Goal: Transaction & Acquisition: Obtain resource

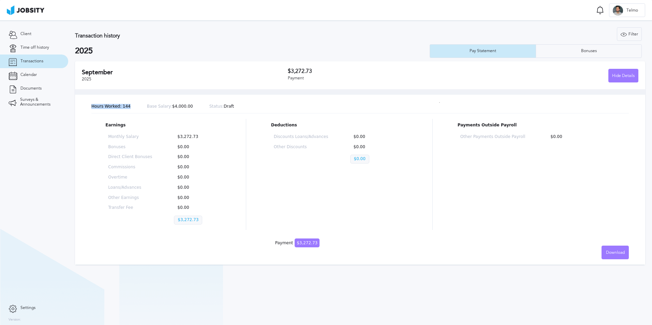
drag, startPoint x: 90, startPoint y: 107, endPoint x: 127, endPoint y: 107, distance: 37.5
click at [127, 107] on div "Hours Worked: 144 Base Salary: $4,000.00 Status: Draft Earnings Monthly Salary …" at bounding box center [360, 177] width 570 height 176
drag, startPoint x: 127, startPoint y: 107, endPoint x: 226, endPoint y: 110, distance: 98.2
click at [226, 110] on div "Hours Worked: 144 Base Salary: $4,000.00 Status: Draft" at bounding box center [359, 106] width 537 height 13
drag, startPoint x: 221, startPoint y: 108, endPoint x: 198, endPoint y: 109, distance: 22.2
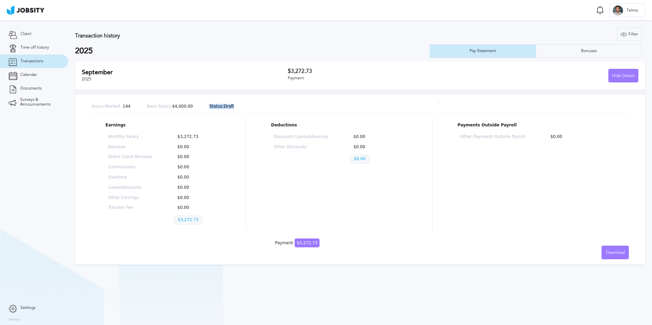
click at [198, 109] on div "Hours Worked: 144 Base Salary: $4,000.00 Status: Draft" at bounding box center [359, 106] width 537 height 13
copy p "Status: Draft"
drag, startPoint x: 140, startPoint y: 108, endPoint x: 177, endPoint y: 103, distance: 37.2
click at [177, 103] on div "Hours Worked: 144 Base Salary: $4,000.00 Status: Draft" at bounding box center [359, 106] width 537 height 13
drag, startPoint x: 177, startPoint y: 103, endPoint x: 103, endPoint y: 102, distance: 74.3
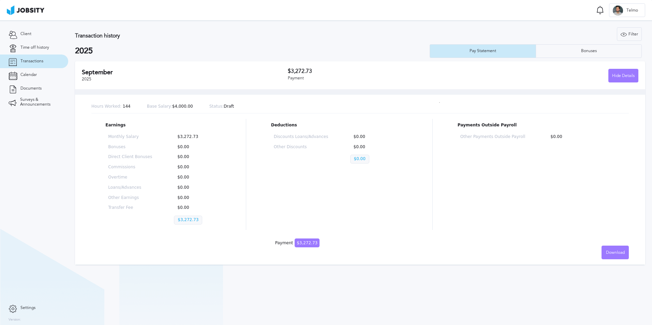
click at [103, 102] on div "Hours Worked: 144 Base Salary: $4,000.00 Status: Draft" at bounding box center [359, 106] width 537 height 13
drag, startPoint x: 99, startPoint y: 108, endPoint x: 126, endPoint y: 107, distance: 26.6
click at [126, 107] on p "Hours Worked: 144" at bounding box center [110, 106] width 39 height 5
click at [312, 161] on p at bounding box center [301, 161] width 55 height 12
click at [545, 224] on div "Payments Outside Payroll Other Payments Outside Payroll $0.00" at bounding box center [535, 174] width 157 height 111
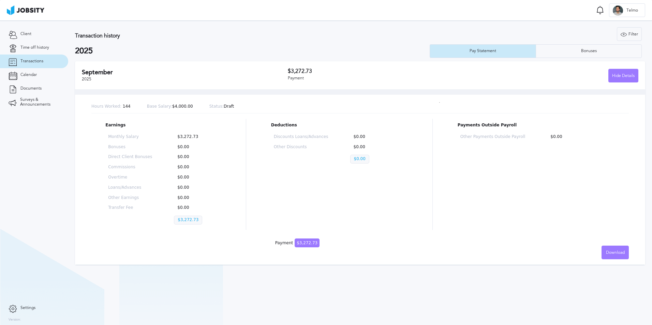
click at [38, 160] on section "Client Time off history Transactions Calendar Documents Surveys & Announcements" at bounding box center [34, 160] width 68 height 281
click at [37, 57] on link "Transactions" at bounding box center [34, 62] width 68 height 14
click at [547, 61] on section "Transaction history Filter Years 2025 2025 Pay Statement Bonuses [DATE] $3,272.…" at bounding box center [360, 144] width 584 height 248
click at [552, 52] on div "Bonuses" at bounding box center [588, 51] width 105 height 14
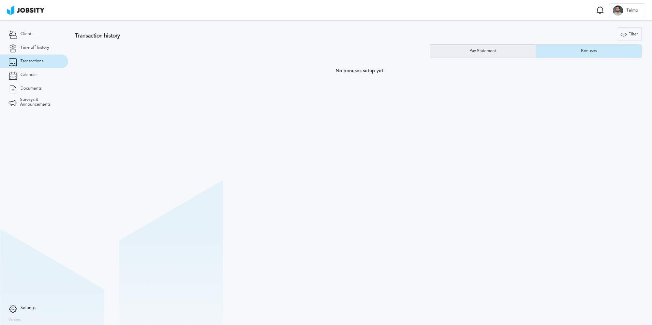
click at [502, 51] on div "Pay Statement" at bounding box center [483, 51] width 106 height 14
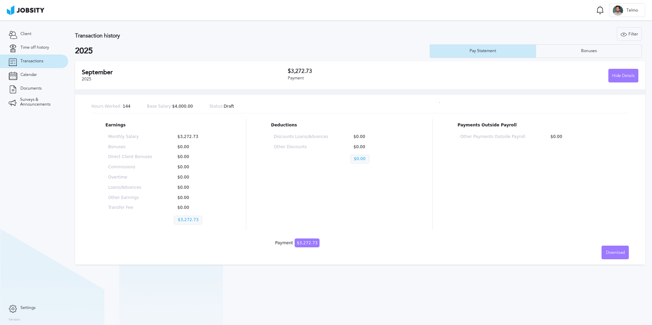
click at [597, 245] on div "Hours Worked: 144 Base Salary: $4,000.00 Status: Draft Earnings Monthly Salary …" at bounding box center [360, 177] width 570 height 176
click at [604, 251] on div "Download" at bounding box center [615, 253] width 27 height 14
click at [618, 249] on li "English" at bounding box center [614, 253] width 27 height 14
click at [40, 36] on link "Client" at bounding box center [34, 34] width 68 height 14
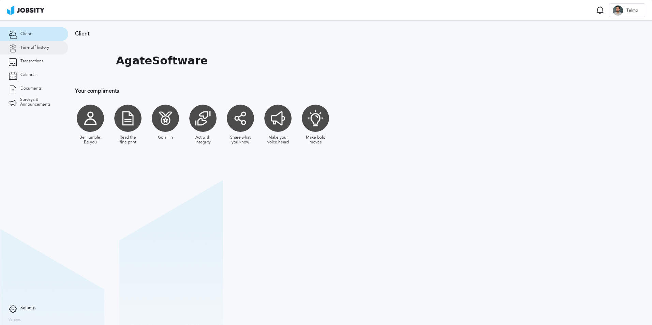
click at [39, 43] on link "Time off history" at bounding box center [34, 48] width 68 height 14
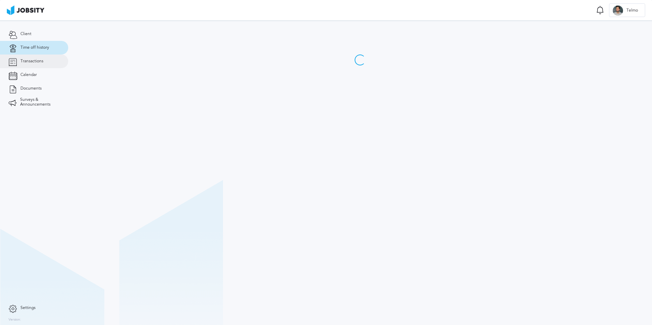
click at [35, 60] on span "Transactions" at bounding box center [31, 61] width 23 height 5
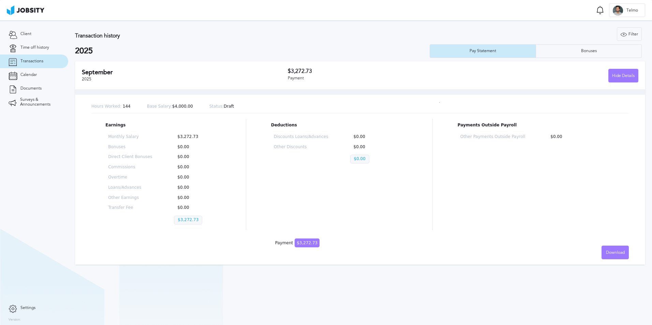
click at [616, 84] on div "[DATE] $3,272.73 Payment Hide Details" at bounding box center [360, 75] width 570 height 28
click at [618, 78] on div "Hide Details" at bounding box center [622, 76] width 29 height 14
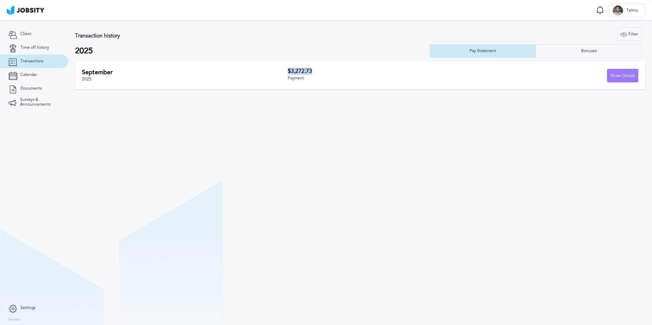
drag, startPoint x: 289, startPoint y: 72, endPoint x: 313, endPoint y: 71, distance: 23.9
click at [313, 71] on h3 "$3,272.73" at bounding box center [375, 71] width 175 height 6
